Goal: Task Accomplishment & Management: Use online tool/utility

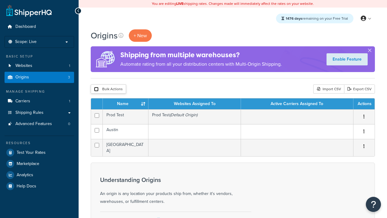
click at [96, 90] on input "checkbox" at bounding box center [96, 89] width 5 height 5
checkbox input "true"
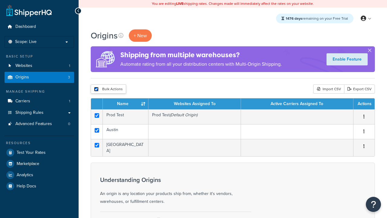
click at [0, 0] on button "Delete" at bounding box center [0, 0] width 0 height 0
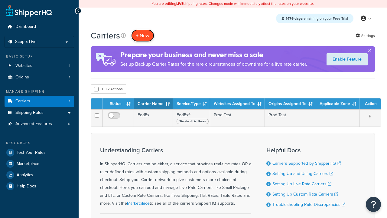
click at [143, 36] on button "+ New" at bounding box center [142, 35] width 23 height 12
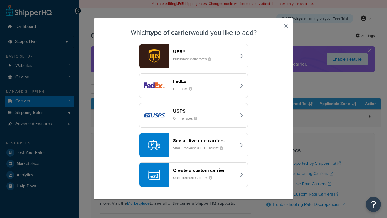
click at [194, 86] on div "FedEx List rates" at bounding box center [204, 85] width 63 height 15
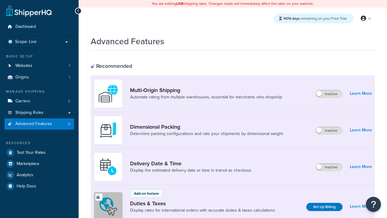
scroll to position [197, 0]
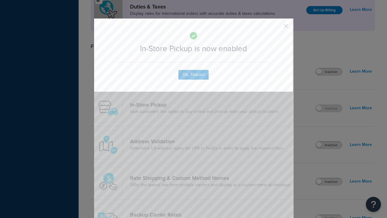
scroll to position [0, 0]
click at [277, 28] on button "button" at bounding box center [278, 29] width 2 height 2
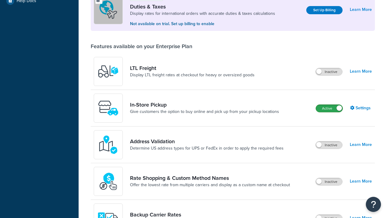
scroll to position [185, 0]
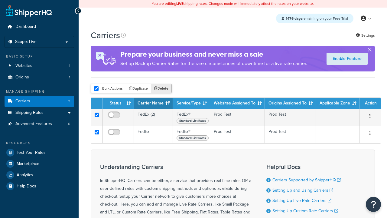
click at [161, 89] on button "Delete" at bounding box center [161, 88] width 21 height 9
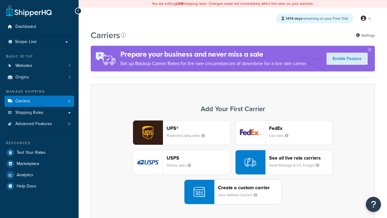
click at [233, 163] on div "UPS® Published daily rates FedEx List rates USPS Online rates See all live rate…" at bounding box center [233, 162] width 272 height 84
click at [301, 128] on header "FedEx" at bounding box center [301, 128] width 64 height 6
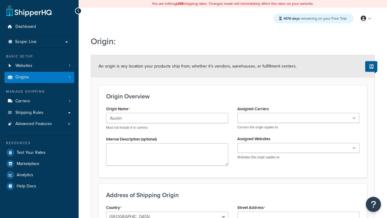
scroll to position [48, 0]
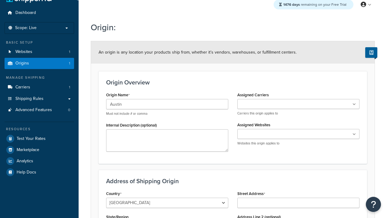
type input "Austin"
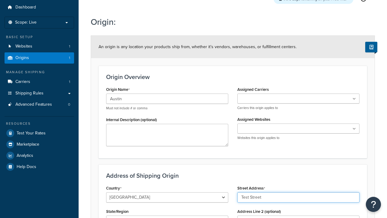
scroll to position [0, 0]
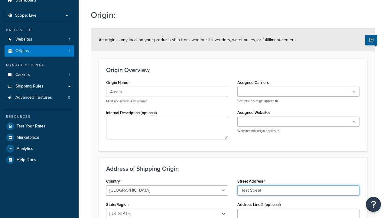
type input "Test Street"
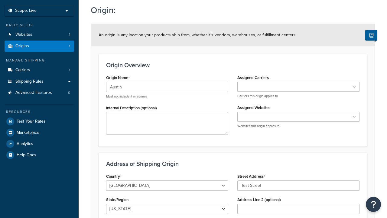
type input "Austin"
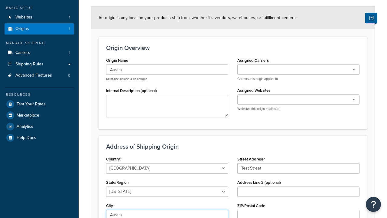
select select "43"
type input "Austin"
type input "78664"
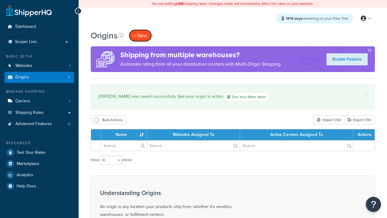
click at [140, 36] on span "+ New" at bounding box center [140, 35] width 13 height 7
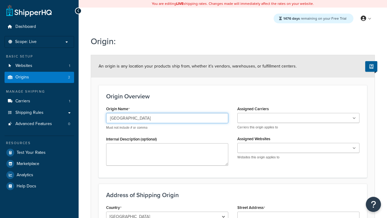
type input "[GEOGRAPHIC_DATA]"
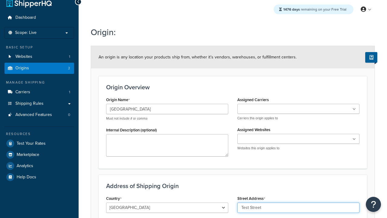
type input "Test Street"
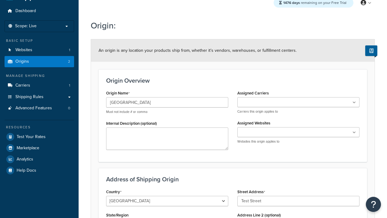
type input "Austin"
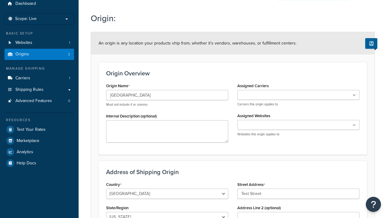
select select "43"
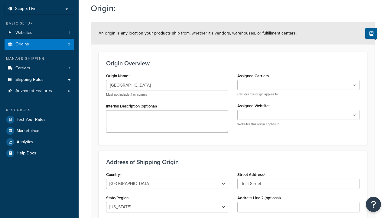
type input "Austin"
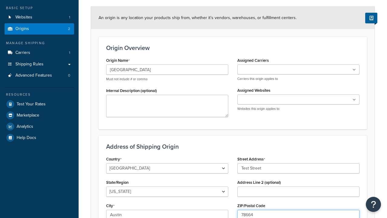
type input "78664"
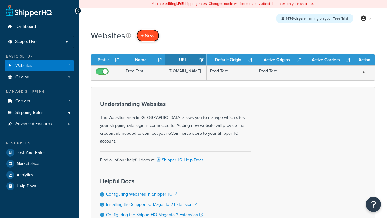
click at [147, 36] on span "+ New" at bounding box center [147, 35] width 13 height 7
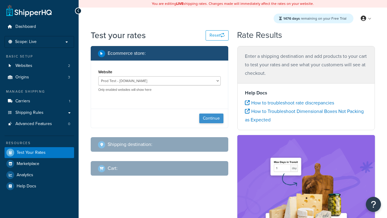
click at [212, 119] on button "Continue" at bounding box center [211, 119] width 24 height 10
select select "[GEOGRAPHIC_DATA]"
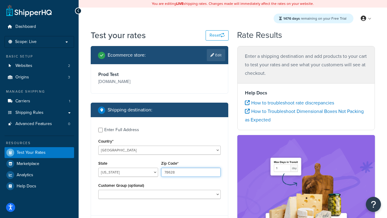
type input "78628"
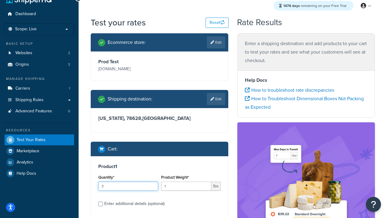
type input "3"
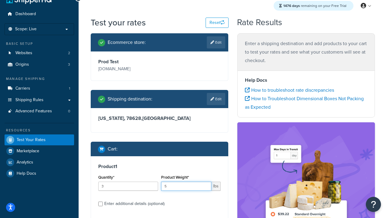
type input "5"
click at [101, 204] on input "Enter additional details (optional)" at bounding box center [100, 204] width 5 height 5
checkbox input "true"
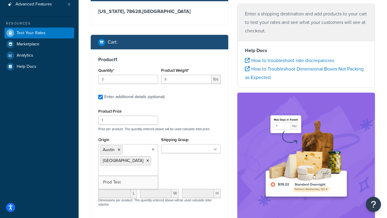
scroll to position [0, 0]
